Goal: Find contact information: Find contact information

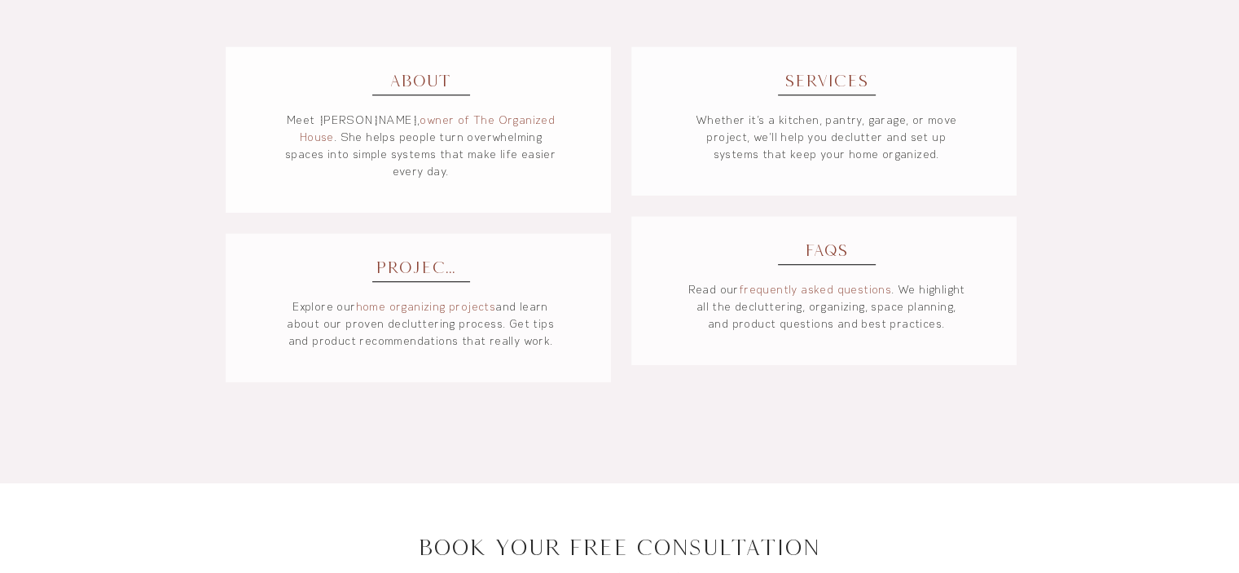
scroll to position [1304, 0]
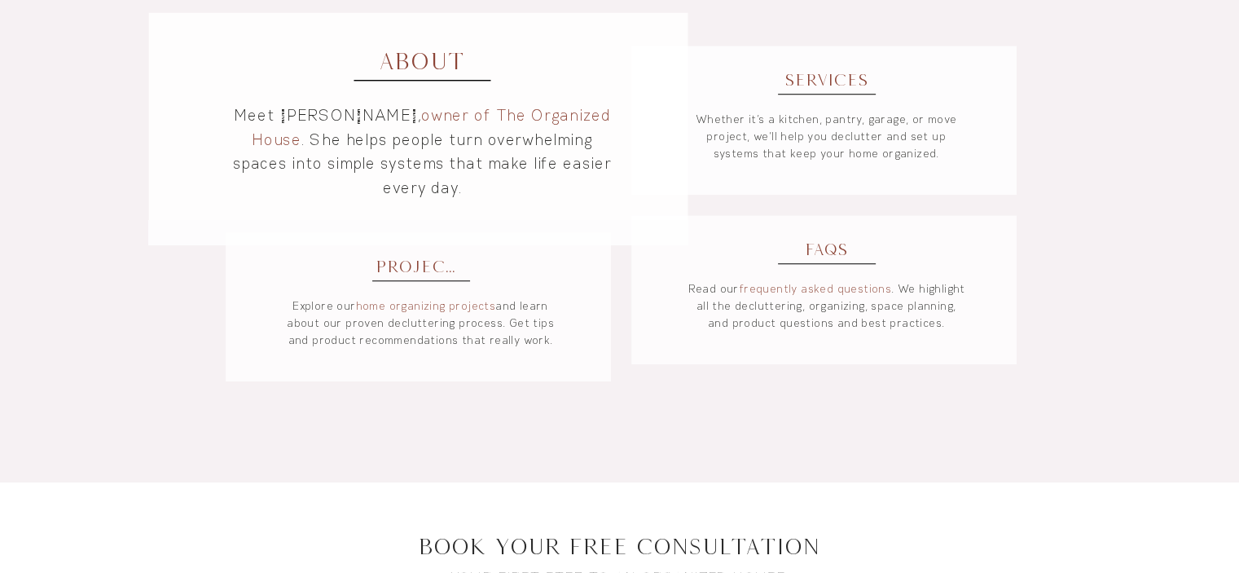
click at [443, 120] on link "owner of The Organized House" at bounding box center [432, 126] width 359 height 45
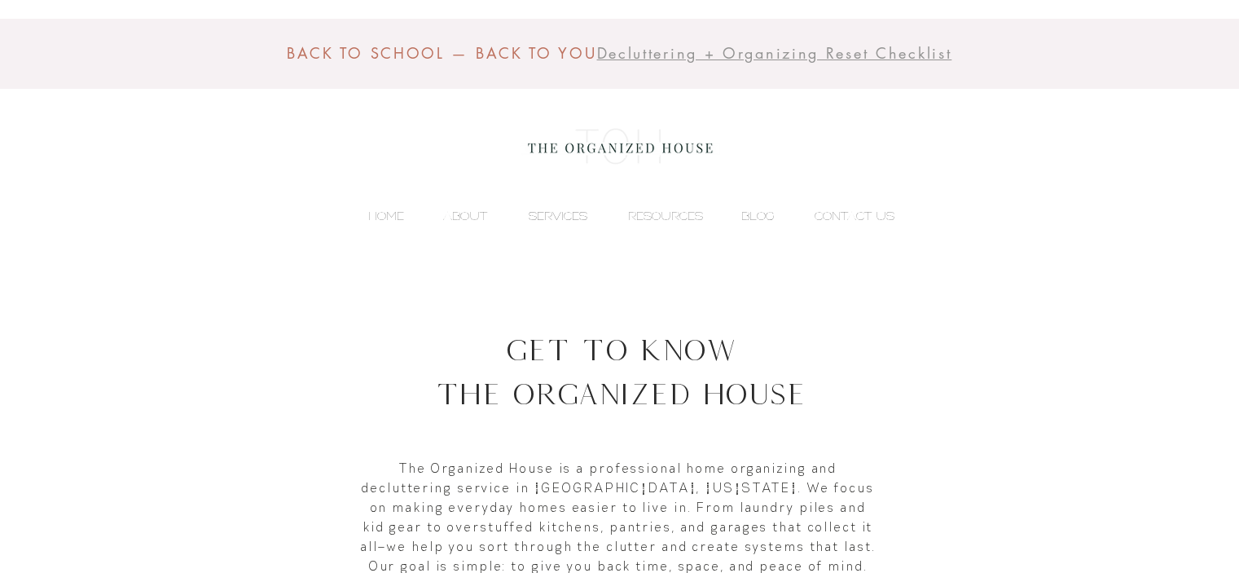
click at [565, 211] on p "SERVICES" at bounding box center [558, 216] width 75 height 24
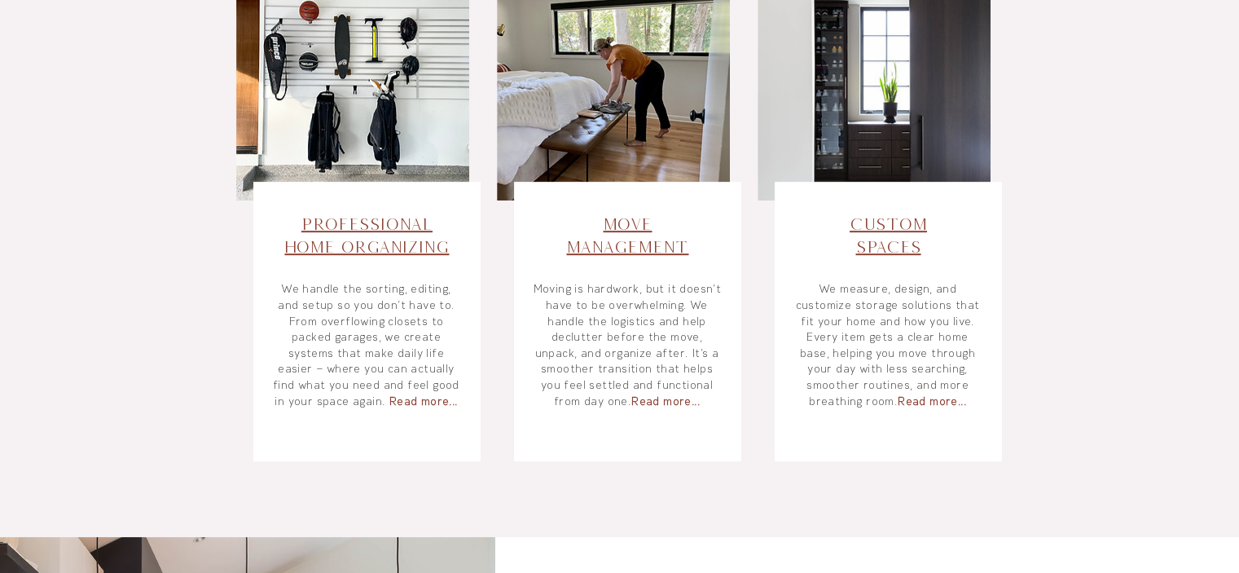
scroll to position [733, 0]
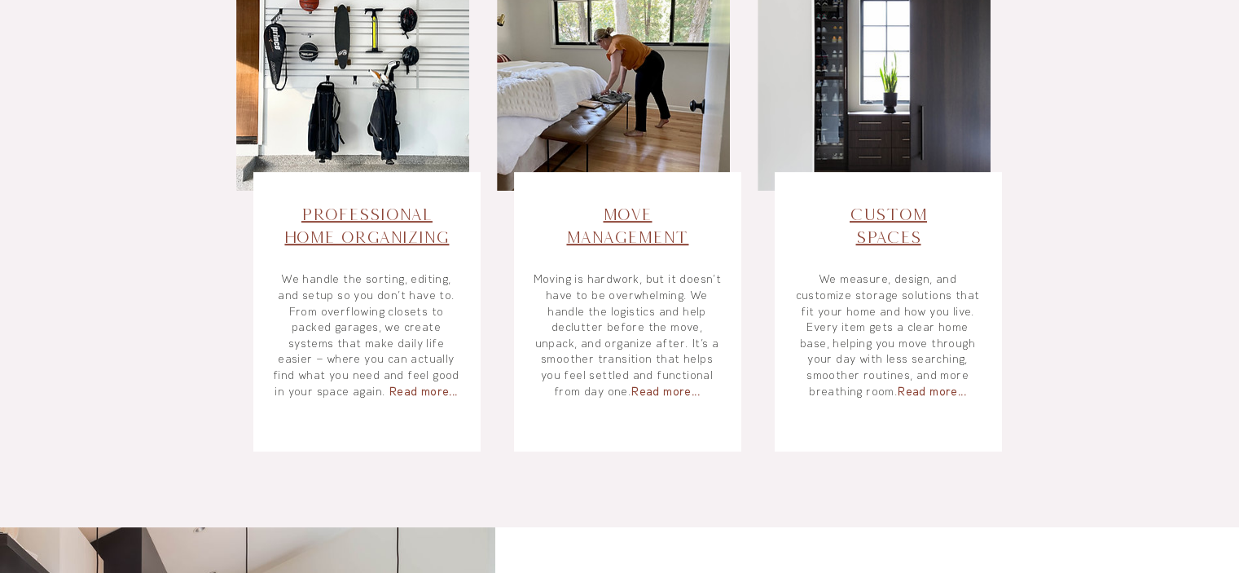
click at [424, 392] on span "Read more..." at bounding box center [424, 391] width 69 height 15
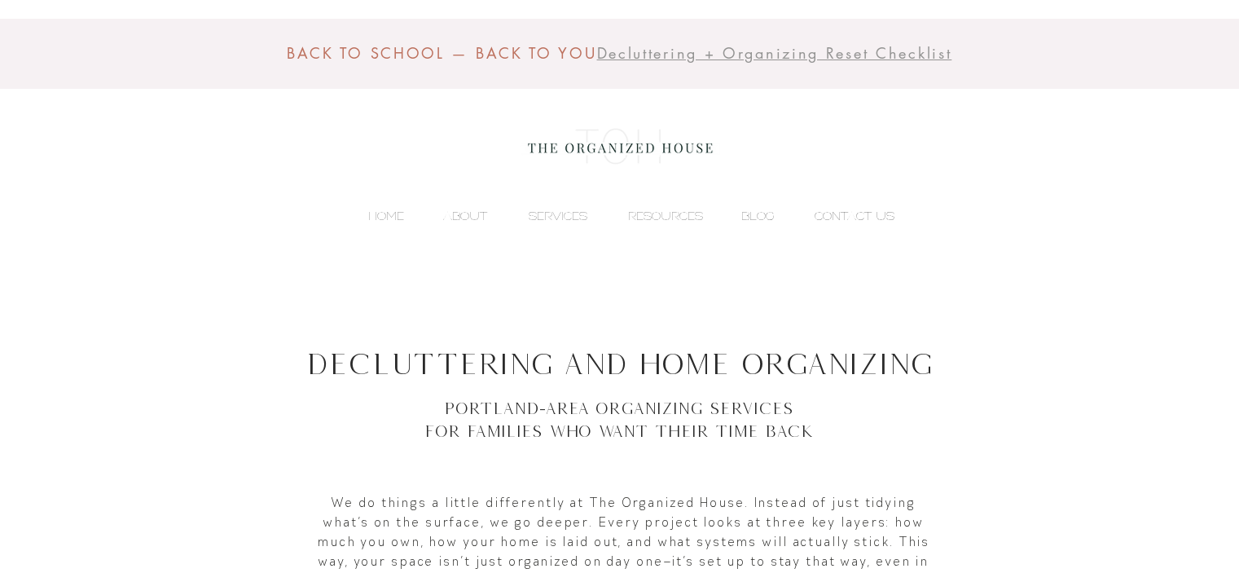
click at [857, 213] on p "CONTACT US" at bounding box center [855, 216] width 96 height 24
